Goal: Feedback & Contribution: Submit feedback/report problem

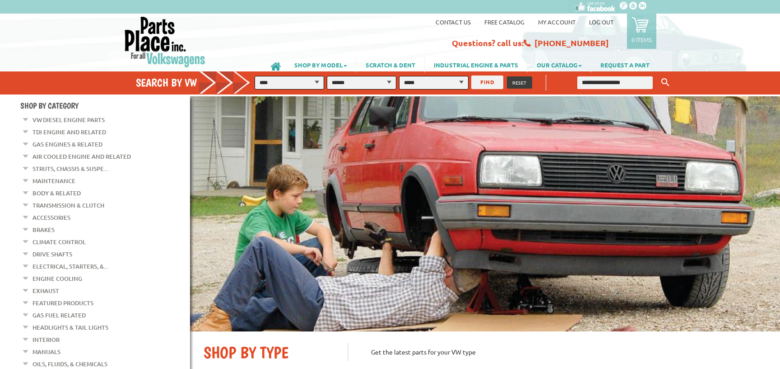
click at [554, 20] on link "My Account" at bounding box center [556, 22] width 37 height 8
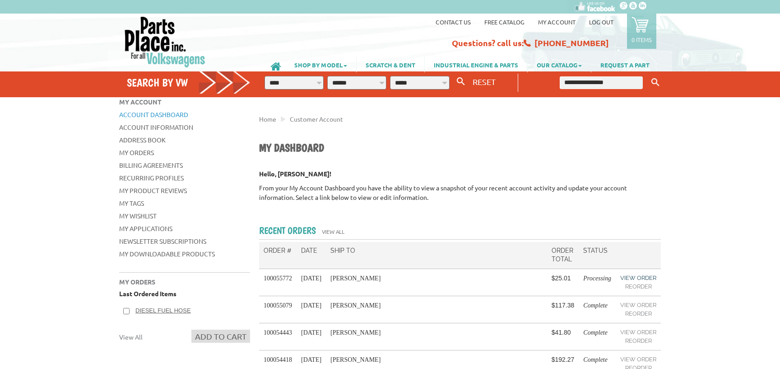
click at [630, 275] on link "View Order" at bounding box center [639, 277] width 36 height 9
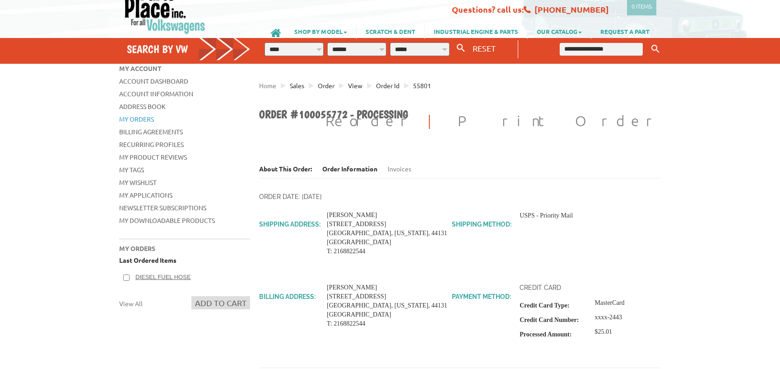
scroll to position [49, 0]
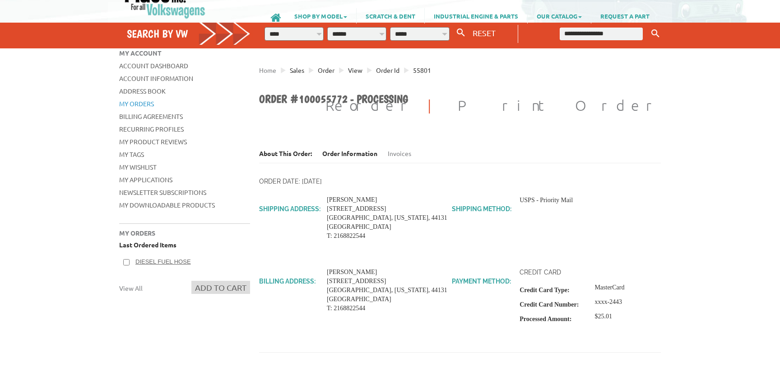
click at [169, 256] on div "Last Ordered Items Diesel Fuel Hose Add to Cart View All" at bounding box center [184, 268] width 131 height 56
click at [169, 261] on link "Diesel Fuel Hose" at bounding box center [163, 261] width 56 height 7
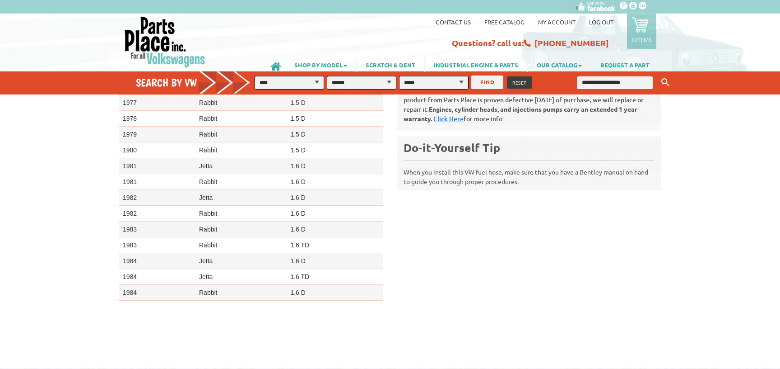
scroll to position [341, 0]
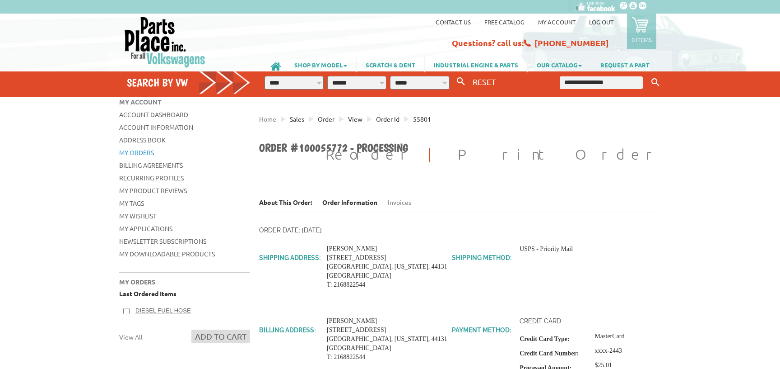
scroll to position [49, 0]
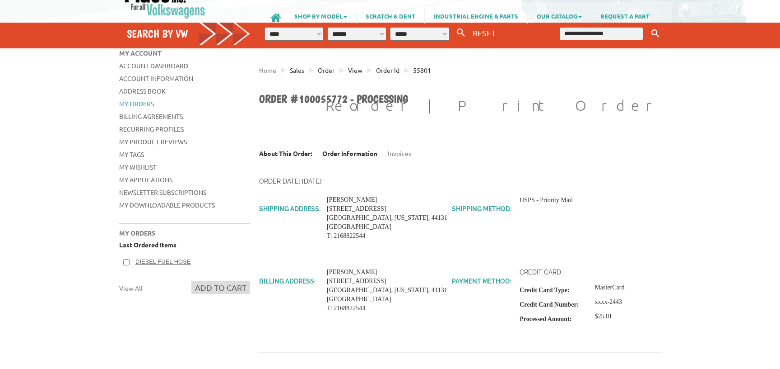
click at [604, 32] on input "text" at bounding box center [601, 34] width 83 height 13
type input "*********"
click at [649, 26] on button "Keyword Search" at bounding box center [656, 33] width 14 height 15
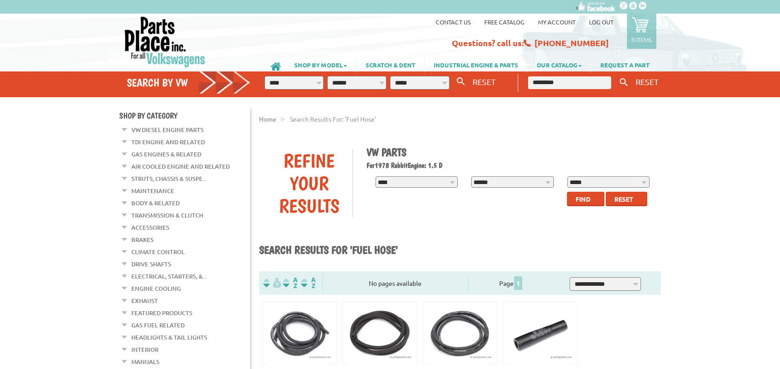
scroll to position [195, 0]
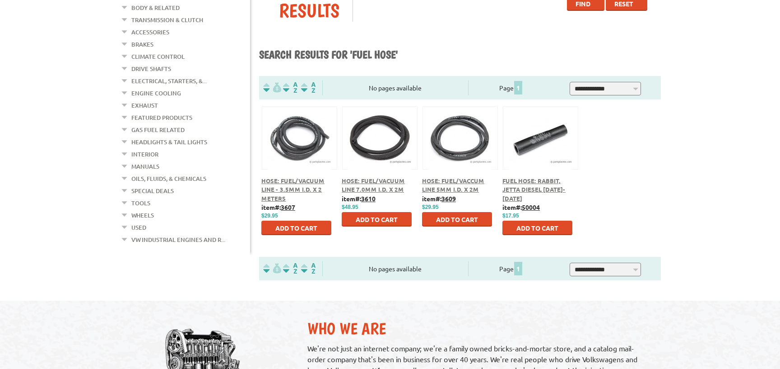
click at [539, 137] on button at bounding box center [541, 136] width 58 height 15
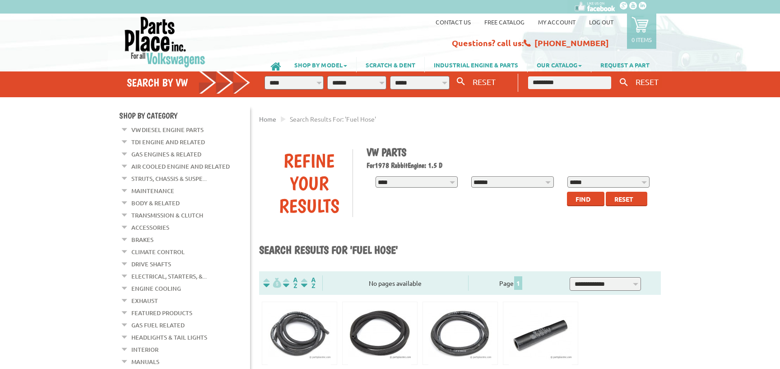
scroll to position [195, 0]
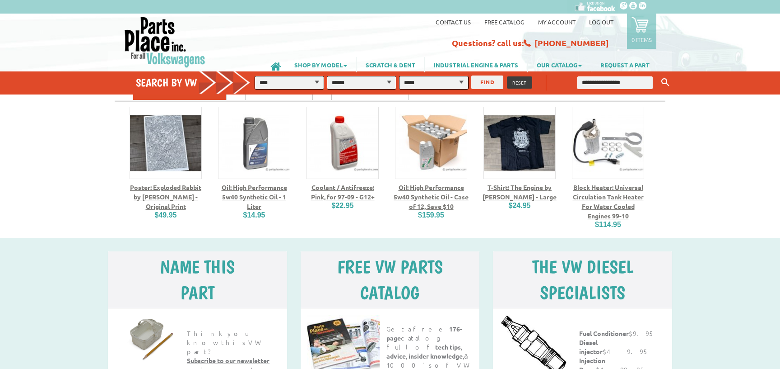
scroll to position [1169, 0]
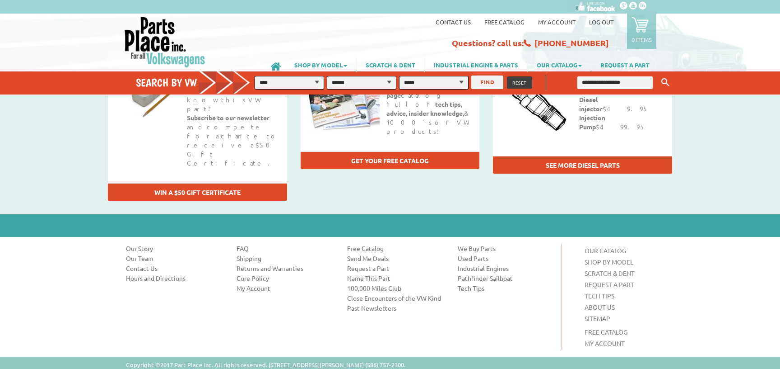
click at [455, 21] on link "Contact us" at bounding box center [453, 22] width 35 height 8
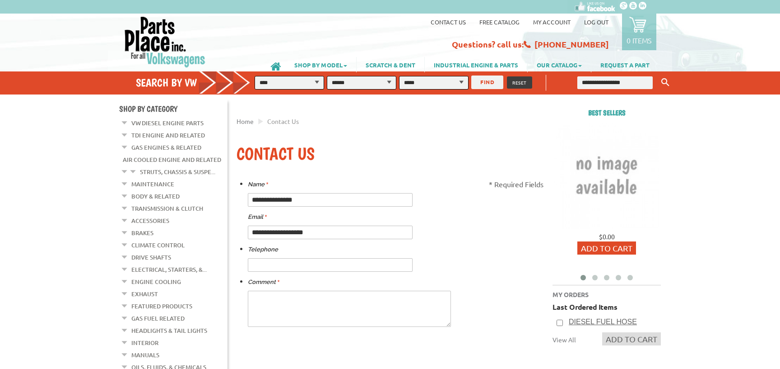
scroll to position [49, 0]
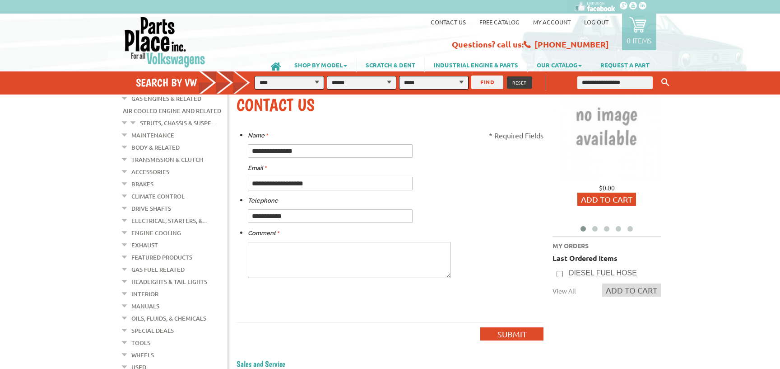
type input "**********"
type textarea "**********"
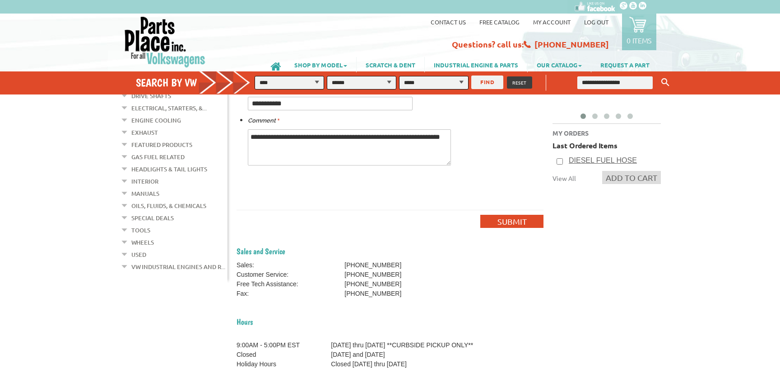
scroll to position [146, 0]
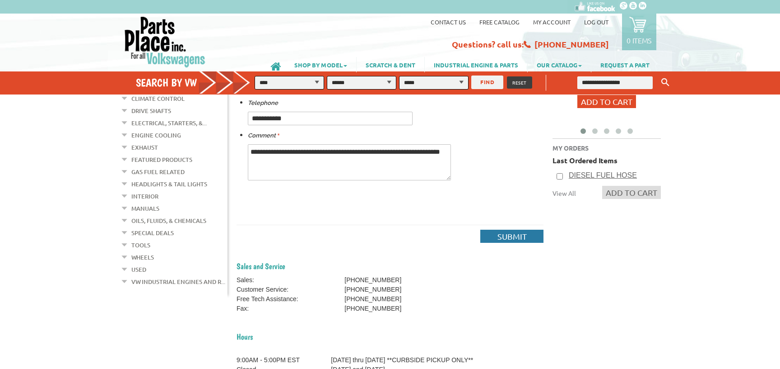
click at [505, 233] on span "Submit" at bounding box center [512, 235] width 29 height 9
